Goal: Task Accomplishment & Management: Complete application form

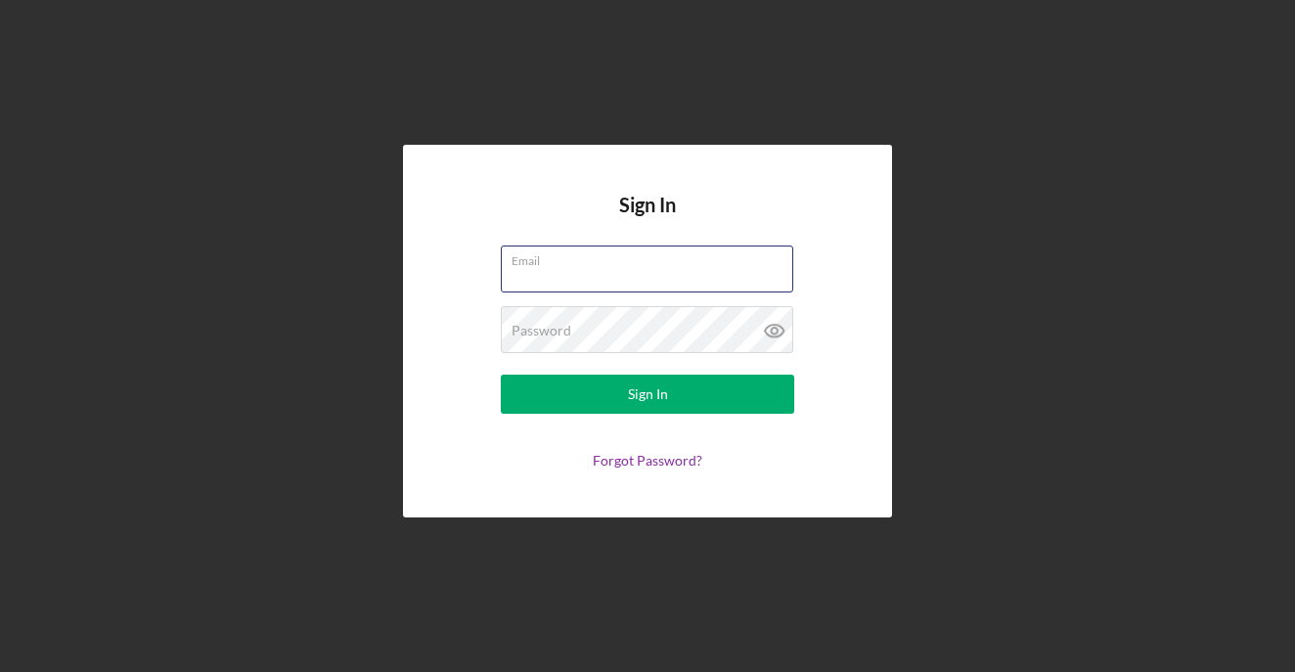
type input "[EMAIL_ADDRESS][PERSON_NAME][DOMAIN_NAME]"
click at [647, 394] on button "Sign In" at bounding box center [647, 393] width 293 height 39
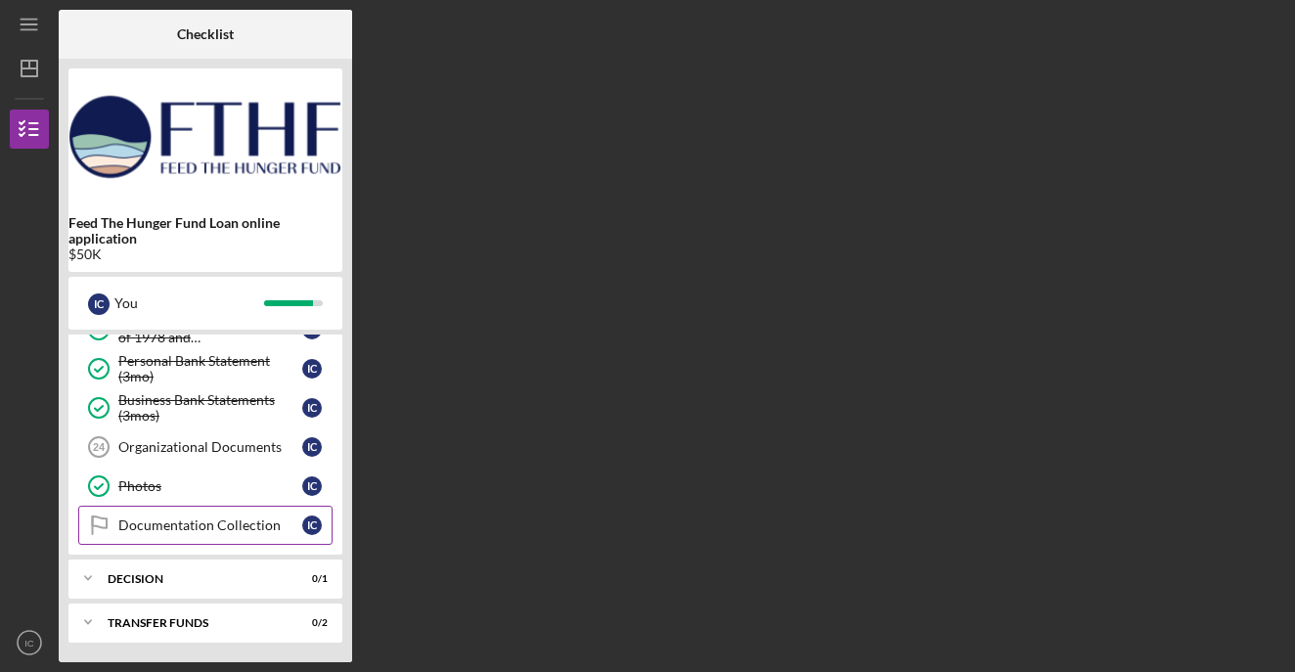
scroll to position [617, 0]
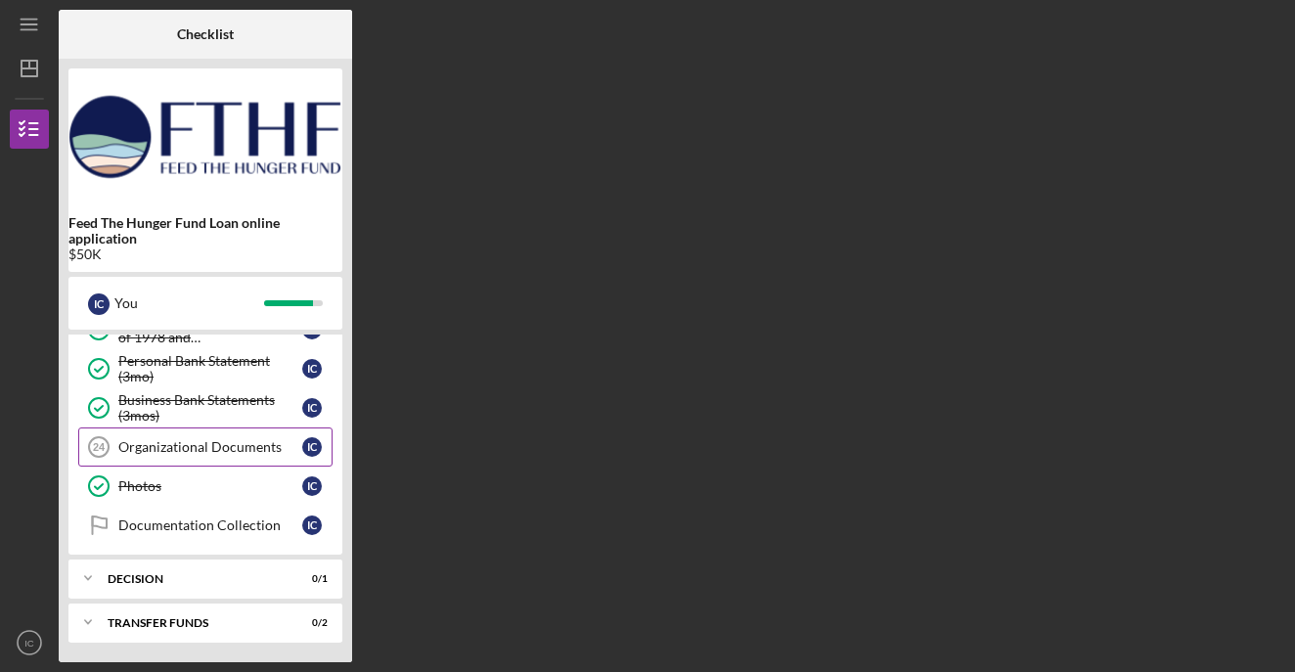
click at [245, 442] on div "Organizational Documents" at bounding box center [210, 447] width 184 height 16
